Goal: Communication & Community: Answer question/provide support

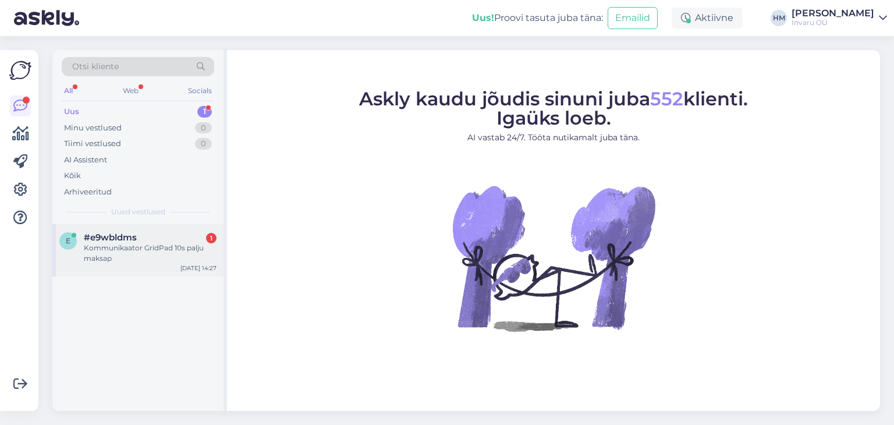
click at [112, 241] on span "#e9wbldms" at bounding box center [110, 237] width 53 height 10
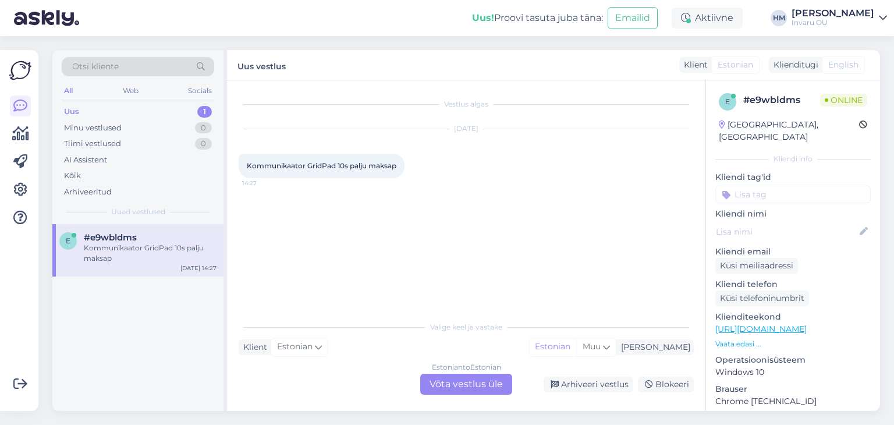
click at [251, 389] on div "Estonian to Estonian Võta vestlus üle Arhiveeri vestlus Blokeeri" at bounding box center [466, 383] width 455 height 21
click at [479, 389] on div "Estonian to Estonian Võta vestlus üle" at bounding box center [466, 383] width 92 height 21
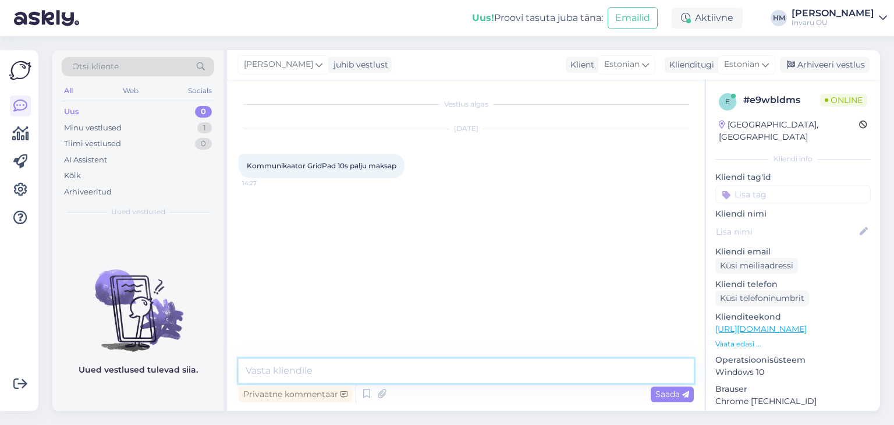
click at [298, 364] on textarea at bounding box center [466, 370] width 455 height 24
type textarea "T"
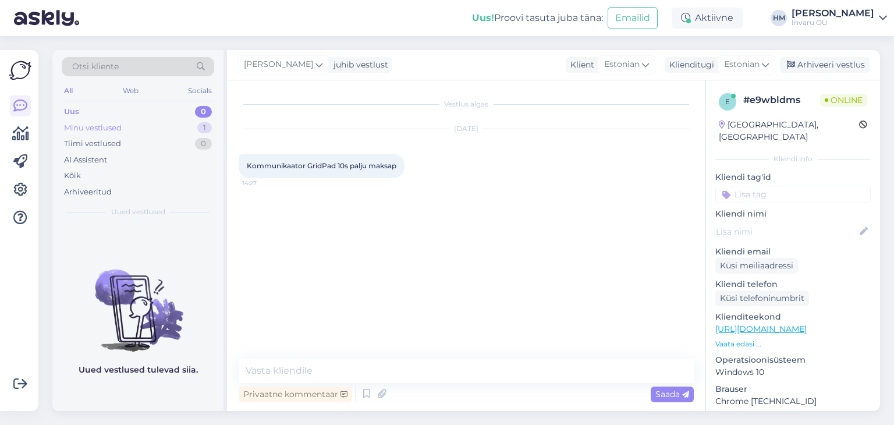
click at [119, 126] on div "Minu vestlused" at bounding box center [93, 128] width 58 height 12
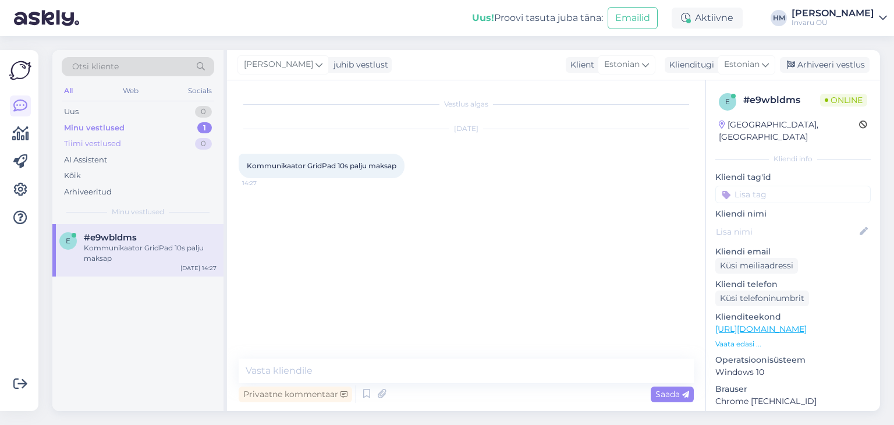
click at [97, 140] on div "Tiimi vestlused" at bounding box center [92, 144] width 57 height 12
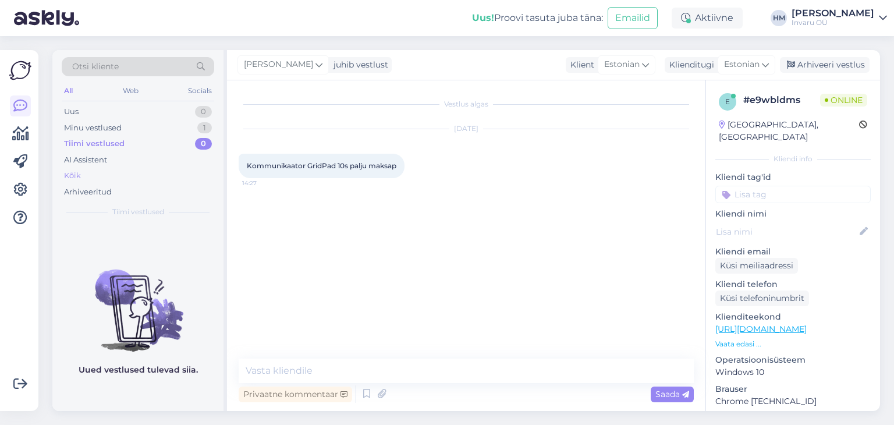
click at [70, 170] on div "Kõik" at bounding box center [72, 176] width 17 height 12
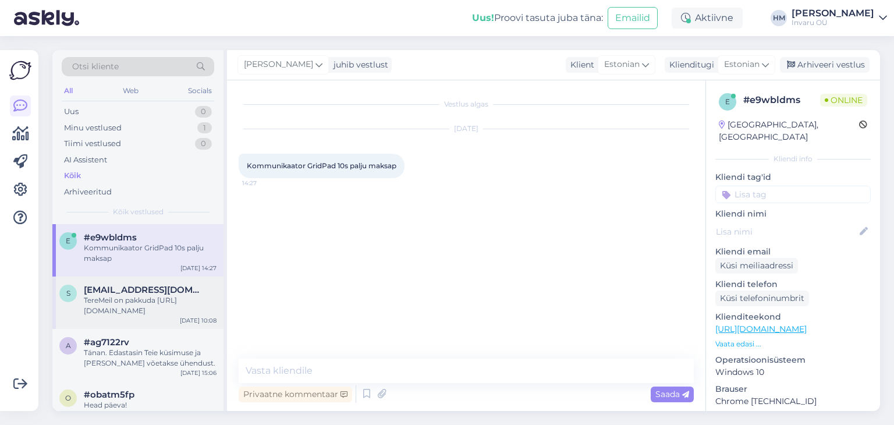
click at [125, 301] on div "TereMeil on pakkuda [URL][DOMAIN_NAME]" at bounding box center [150, 305] width 133 height 21
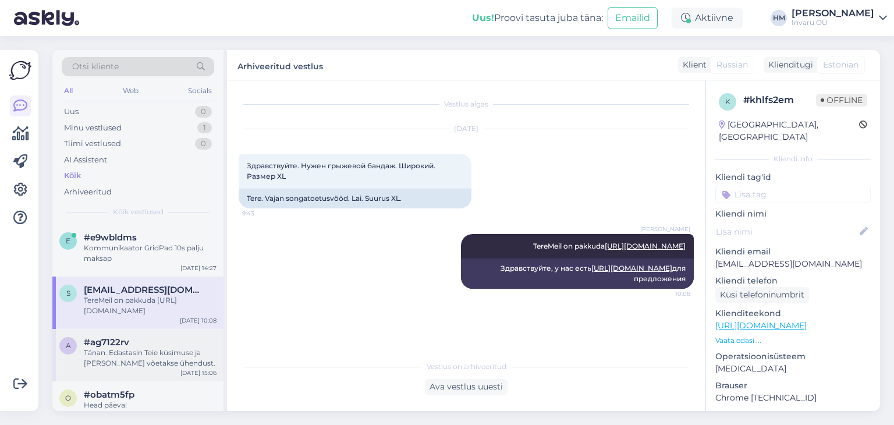
click at [111, 343] on span "#ag7122rv" at bounding box center [106, 342] width 45 height 10
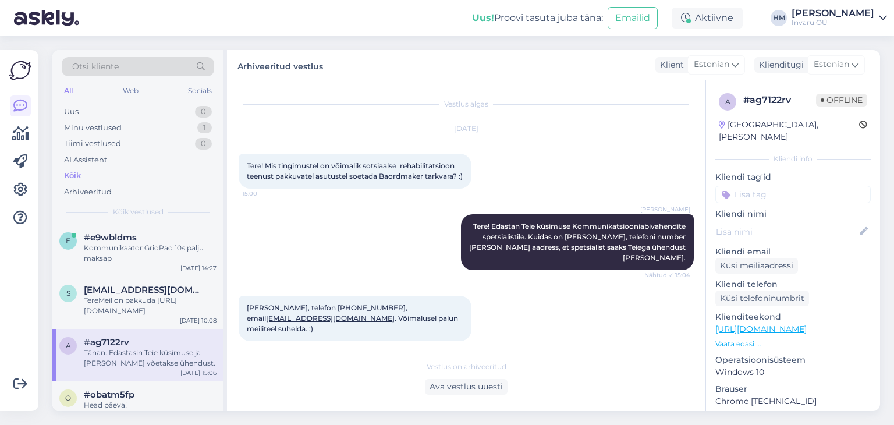
scroll to position [60, 0]
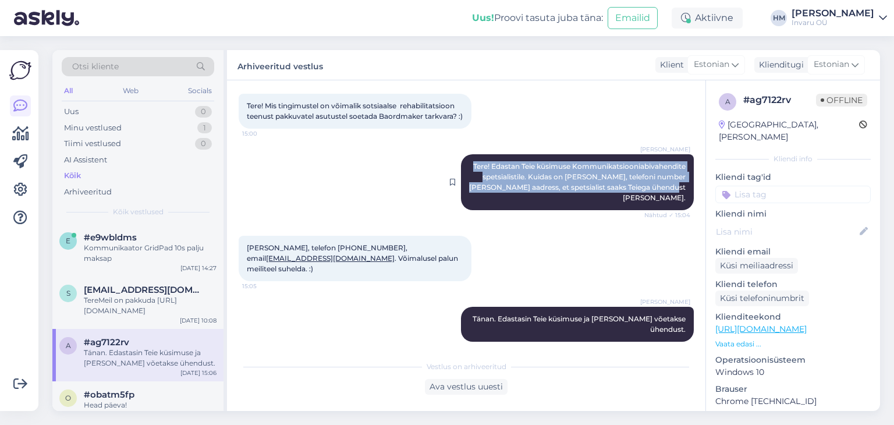
drag, startPoint x: 458, startPoint y: 175, endPoint x: 660, endPoint y: 195, distance: 202.8
click at [685, 198] on div "Vestlus algas [DATE] Tere! Mis tingimustel on võimalik sotsiaalse rehabilitatsi…" at bounding box center [471, 218] width 465 height 252
copy span "Tere! Edastan Teie küsimuse Kommunikatsiooniabivahendite spetsialistile. Kuidas…"
click at [71, 111] on div "Uus" at bounding box center [71, 112] width 15 height 12
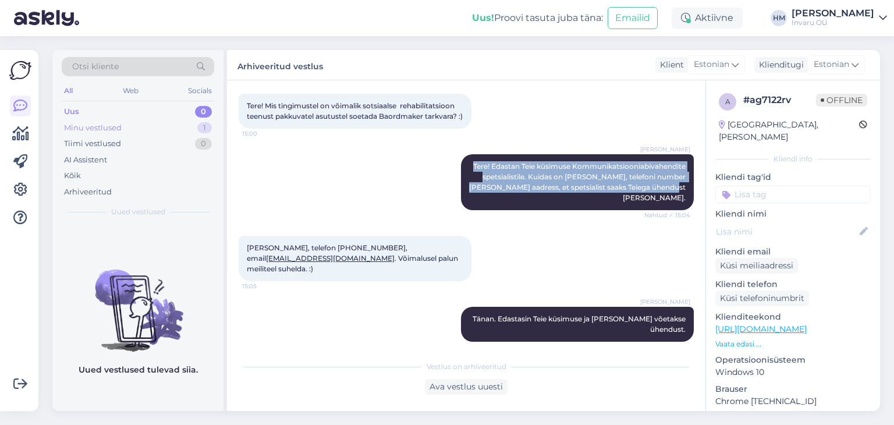
click at [77, 127] on div "Minu vestlused" at bounding box center [93, 128] width 58 height 12
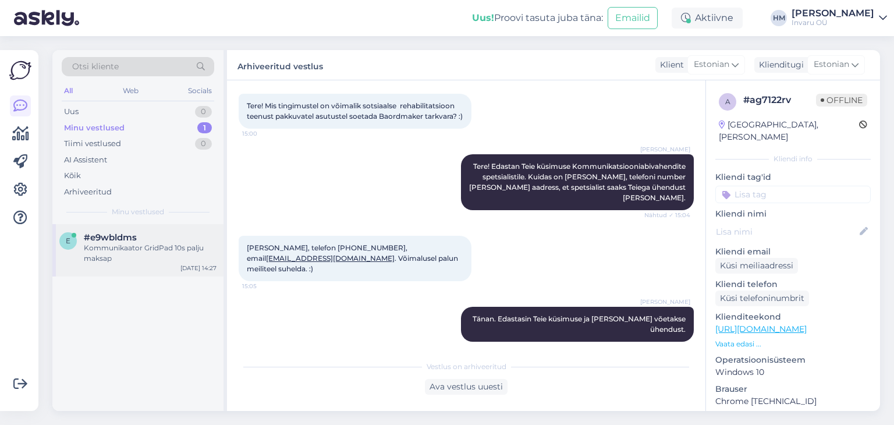
click at [123, 245] on div "Kommunikaator GridPad 10s palju maksap" at bounding box center [150, 253] width 133 height 21
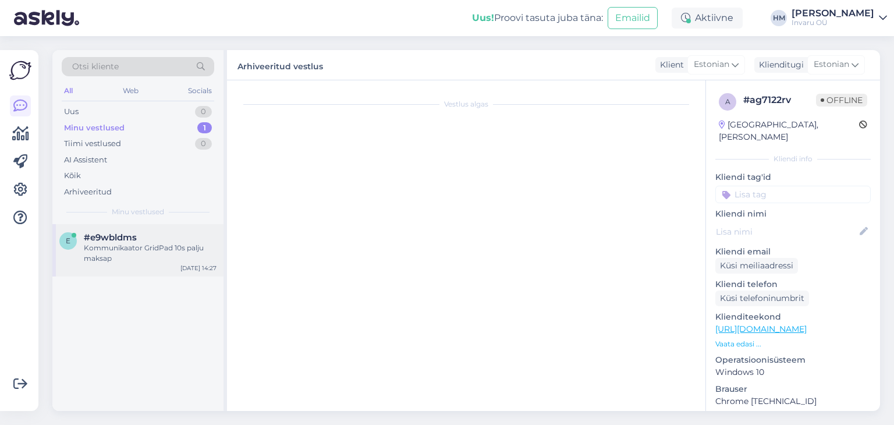
scroll to position [0, 0]
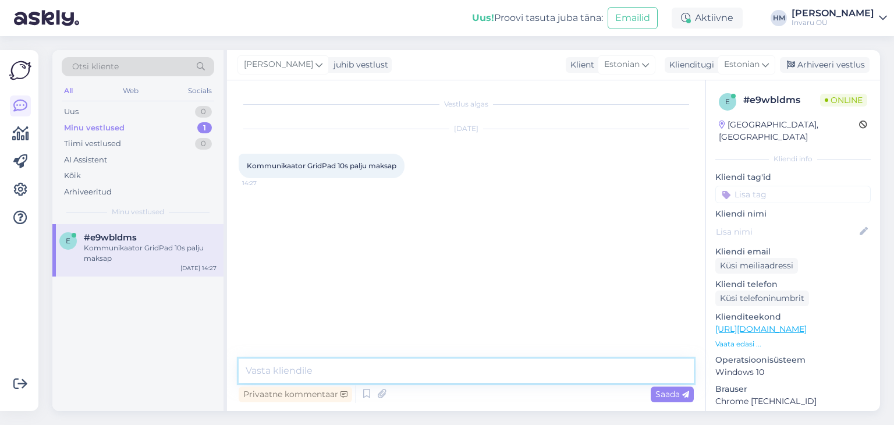
paste textarea "Tere! Edastan Teie küsimuse Kommunikatsiooniabivahendite spetsialistile. Kuidas…"
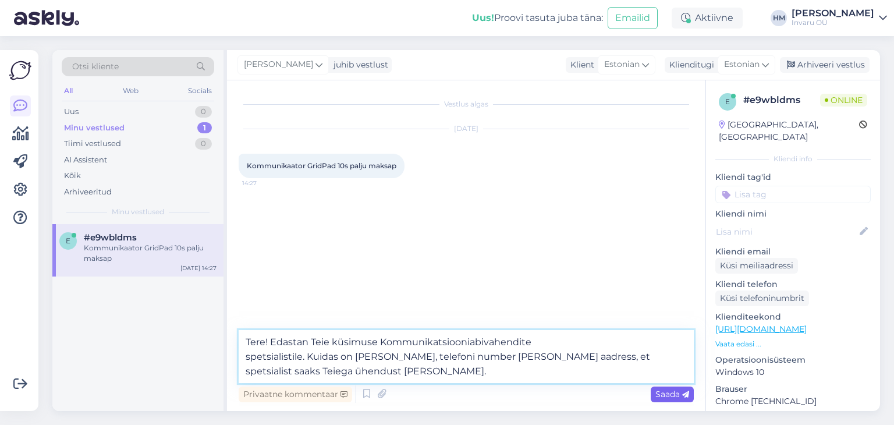
type textarea "Tere! Edastan Teie küsimuse Kommunikatsiooniabivahendite spetsialistile. Kuidas…"
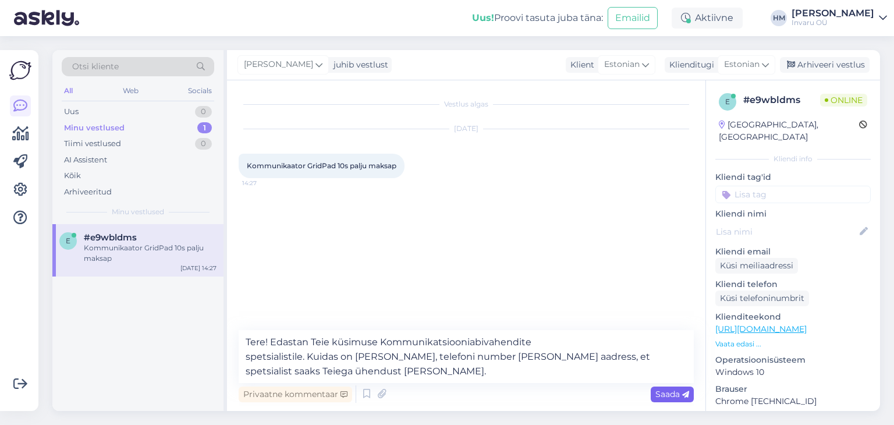
click at [657, 393] on span "Saada" at bounding box center [672, 394] width 34 height 10
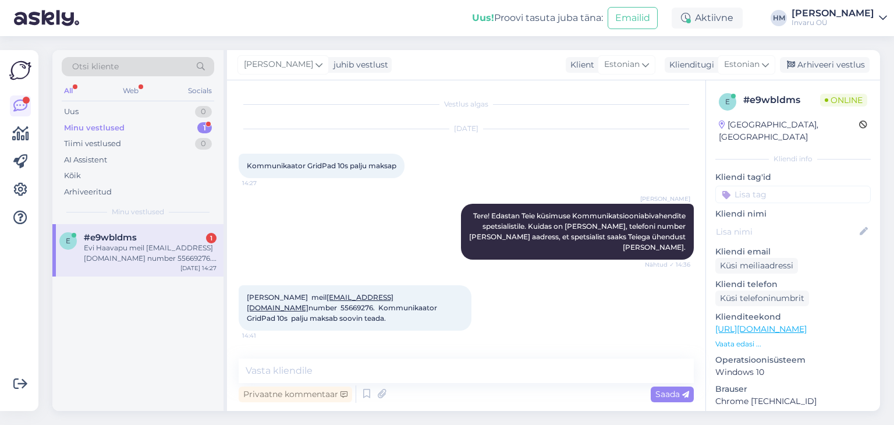
drag, startPoint x: 246, startPoint y: 283, endPoint x: 454, endPoint y: 303, distance: 208.6
click at [454, 303] on div "Evi Haavapu meil [EMAIL_ADDRESS][DOMAIN_NAME] number 55669276. Kommunikaator Gr…" at bounding box center [355, 307] width 233 height 45
copy span "Evi Haavapu meil [EMAIL_ADDRESS][DOMAIN_NAME] number 55669276. Kommunikaator Gr…"
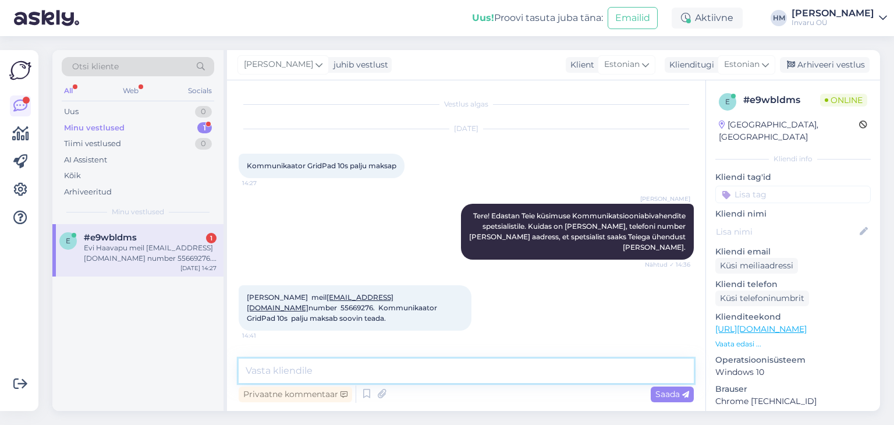
drag, startPoint x: 263, startPoint y: 368, endPoint x: 564, endPoint y: 382, distance: 301.1
click at [263, 369] on textarea at bounding box center [466, 370] width 455 height 24
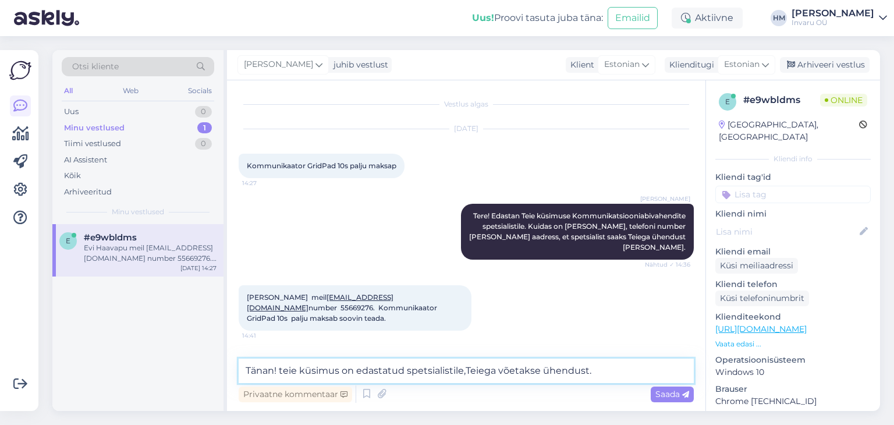
click at [282, 367] on textarea "Tänan! teie küsimus on edastatud spetsialistile,Teiega võetakse ühendust." at bounding box center [466, 370] width 455 height 24
click at [468, 366] on textarea "Tänan! Teie küsimus on edastatud spetsialistile,Teiega võetakse ühendust." at bounding box center [466, 370] width 455 height 24
type textarea "Tänan! Teie küsimus on edastatud spetsialistile, Teiega võetakse ühendust."
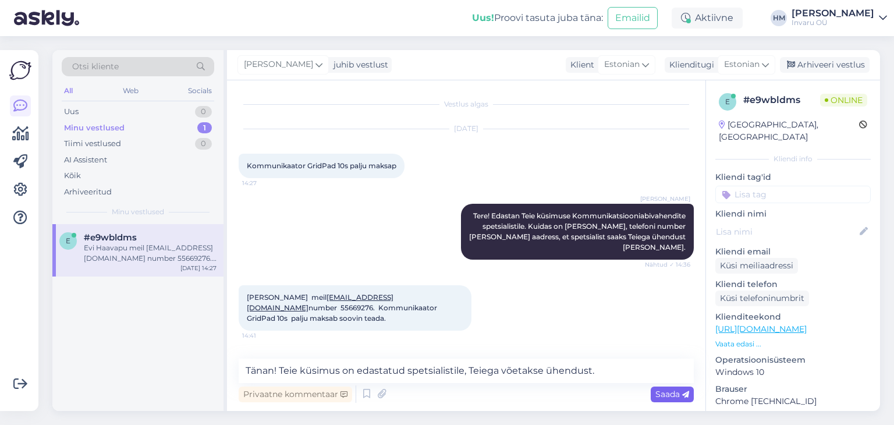
click at [677, 390] on span "Saada" at bounding box center [672, 394] width 34 height 10
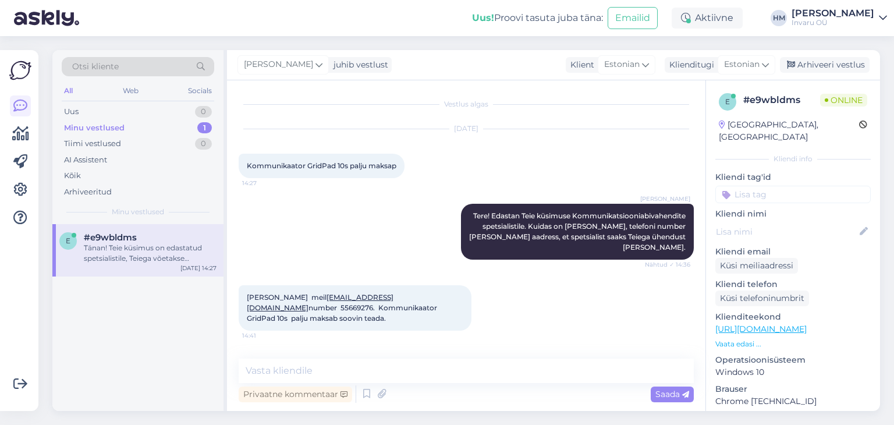
scroll to position [35, 0]
